Goal: Task Accomplishment & Management: Use online tool/utility

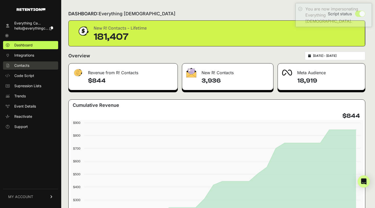
click at [24, 65] on span "Contacts" at bounding box center [21, 65] width 15 height 5
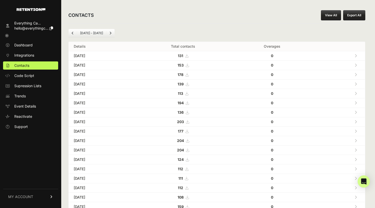
click at [105, 35] on li "[DATE] - [DATE]" at bounding box center [91, 33] width 29 height 4
click at [106, 33] on li "[DATE] - [DATE]" at bounding box center [91, 33] width 29 height 4
click at [79, 30] on ul "Aug 02 - Sep 02" at bounding box center [91, 33] width 46 height 9
click at [81, 31] on ul "Aug 02 - Sep 02" at bounding box center [91, 33] width 46 height 9
click at [81, 34] on li "Aug 02 - Sep 02" at bounding box center [91, 33] width 29 height 4
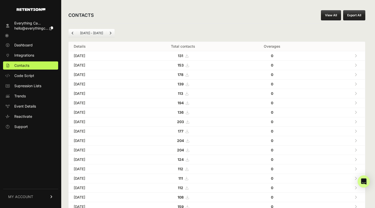
click at [72, 32] on icon "Previous" at bounding box center [73, 33] width 2 height 3
click at [110, 33] on icon "Next" at bounding box center [110, 33] width 2 height 3
click at [332, 17] on link "View All" at bounding box center [331, 15] width 20 height 10
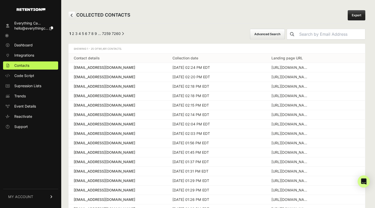
click at [281, 31] on button "Advanced Search" at bounding box center [267, 34] width 35 height 11
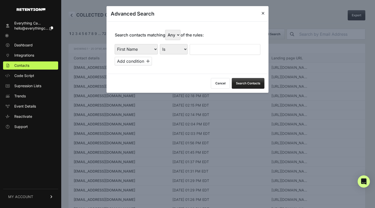
click at [154, 40] on div "Search contacts matching Any All of the rules: First Name Last Name State City …" at bounding box center [188, 47] width 162 height 52
click at [222, 80] on button "Cancel" at bounding box center [220, 83] width 19 height 11
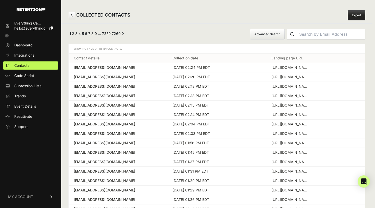
click at [273, 33] on button "Advanced Search" at bounding box center [267, 34] width 35 height 11
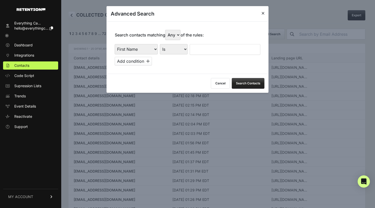
select select "landing_page_domain"
select select "contains"
click at [205, 47] on input "text" at bounding box center [225, 49] width 71 height 11
type input "sacred"
click at [146, 59] on button "Add condition" at bounding box center [133, 61] width 37 height 9
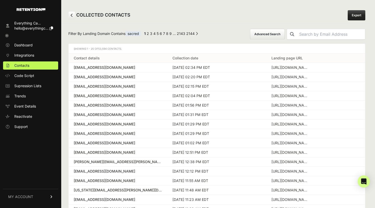
click at [147, 56] on th "Contact details" at bounding box center [118, 58] width 99 height 9
click at [263, 32] on button "Advanced Search" at bounding box center [267, 34] width 35 height 11
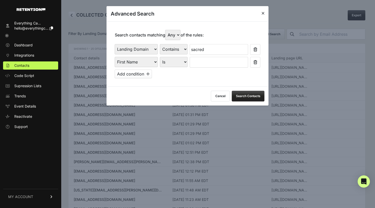
select select "file_date"
select select "is_between"
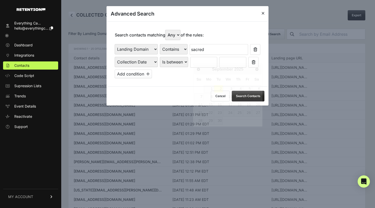
click at [203, 59] on input "text" at bounding box center [203, 62] width 27 height 11
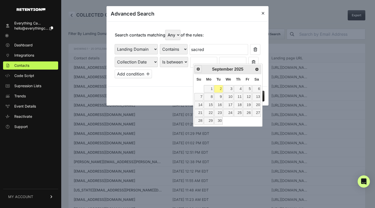
click at [200, 70] on span "Prev" at bounding box center [198, 69] width 4 height 4
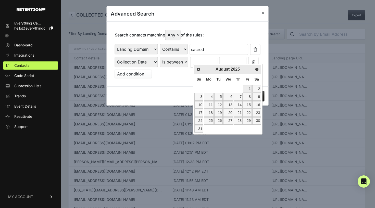
click at [246, 88] on link "1" at bounding box center [247, 88] width 9 height 7
type input "[DATE]"
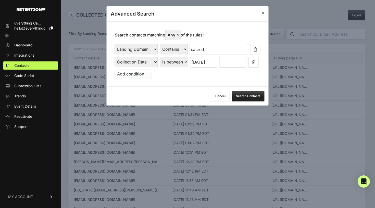
click at [234, 60] on input "text" at bounding box center [232, 62] width 27 height 11
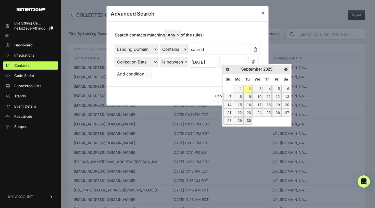
click at [246, 119] on link "30" at bounding box center [247, 120] width 9 height 7
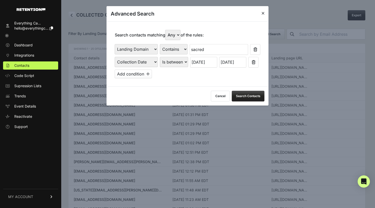
click at [247, 93] on button "Search Contacts" at bounding box center [248, 96] width 33 height 11
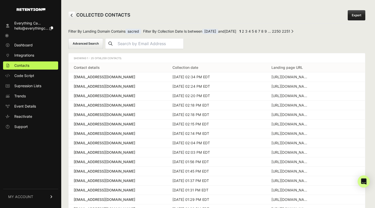
click at [91, 45] on button "Advanced Search" at bounding box center [85, 43] width 35 height 11
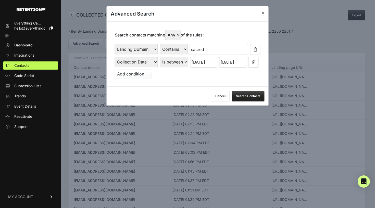
click at [232, 60] on input "[DATE]" at bounding box center [232, 62] width 27 height 11
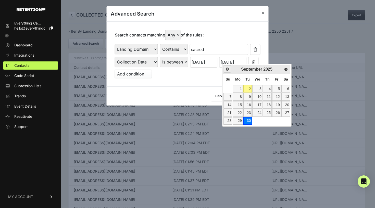
click at [228, 70] on span "Prev" at bounding box center [227, 69] width 4 height 4
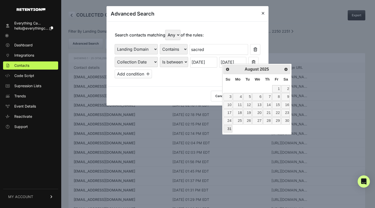
click at [228, 125] on link "31" at bounding box center [228, 128] width 9 height 7
type input "[DATE]"
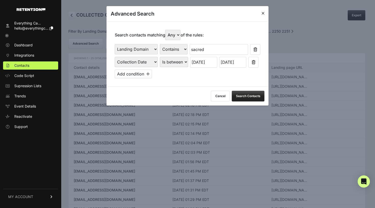
click at [241, 91] on button "Search Contacts" at bounding box center [248, 96] width 33 height 11
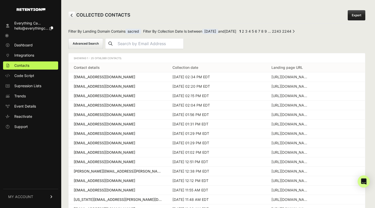
click at [354, 18] on link "Export" at bounding box center [357, 15] width 18 height 10
click at [218, 31] on span "[DATE]" at bounding box center [210, 31] width 16 height 5
click at [236, 30] on span "[DATE]" at bounding box center [231, 31] width 12 height 4
click at [97, 43] on button "Advanced Search" at bounding box center [85, 43] width 35 height 11
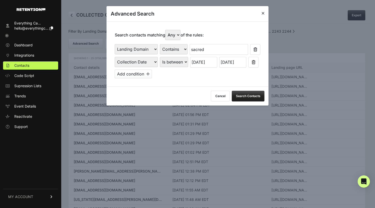
select select "true"
click at [242, 93] on button "Search Contacts" at bounding box center [248, 96] width 33 height 11
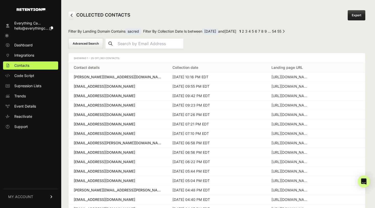
click at [354, 15] on link "Export" at bounding box center [357, 15] width 18 height 10
